Goal: Register for event/course

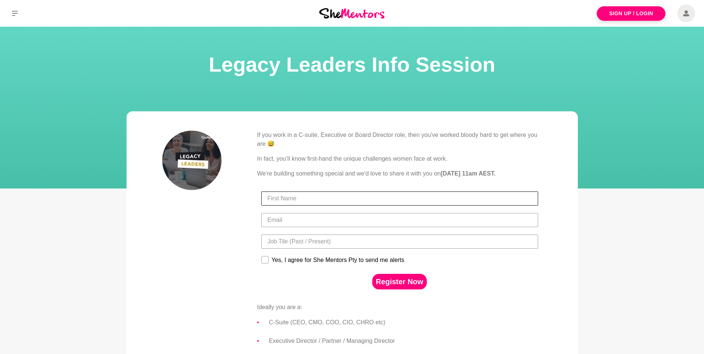
click at [298, 198] on input "First Name" at bounding box center [399, 198] width 277 height 14
type input "[PERSON_NAME]"
type input "[PERSON_NAME][EMAIL_ADDRESS][PERSON_NAME][DOMAIN_NAME]"
type input "CEO"
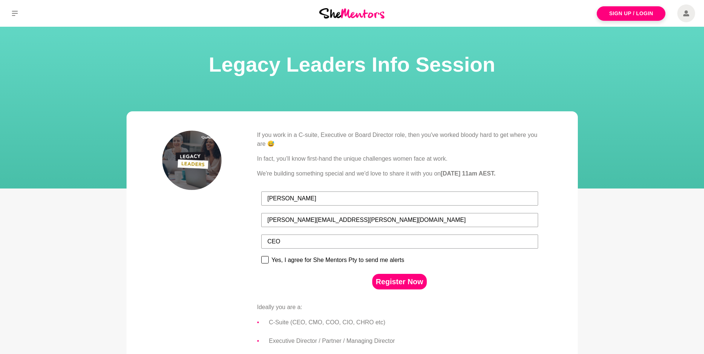
click at [265, 261] on rect at bounding box center [264, 259] width 7 height 7
click at [261, 256] on input "Yes, I agree for She Mentors Pty to send me alerts" at bounding box center [261, 256] width 0 height 0
checkbox input "true"
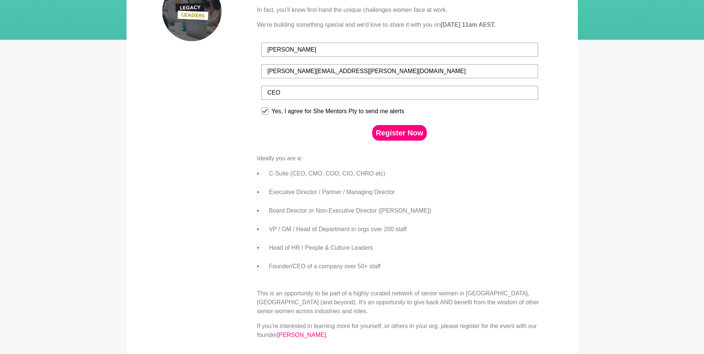
scroll to position [148, 0]
click at [397, 136] on button "Register Now" at bounding box center [399, 133] width 55 height 16
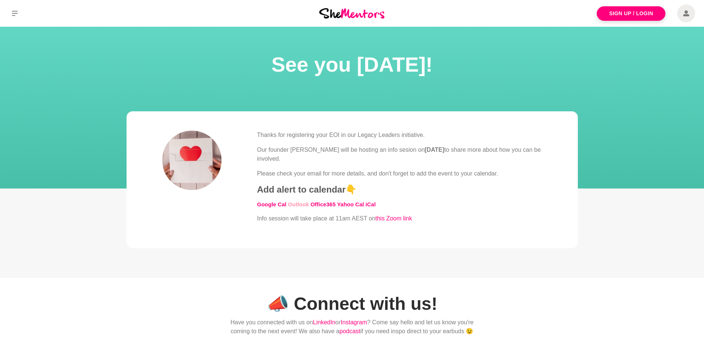
click at [296, 204] on link "Outlook" at bounding box center [298, 204] width 21 height 6
click at [372, 206] on link "iCal" at bounding box center [370, 204] width 10 height 6
